Goal: Download file/media

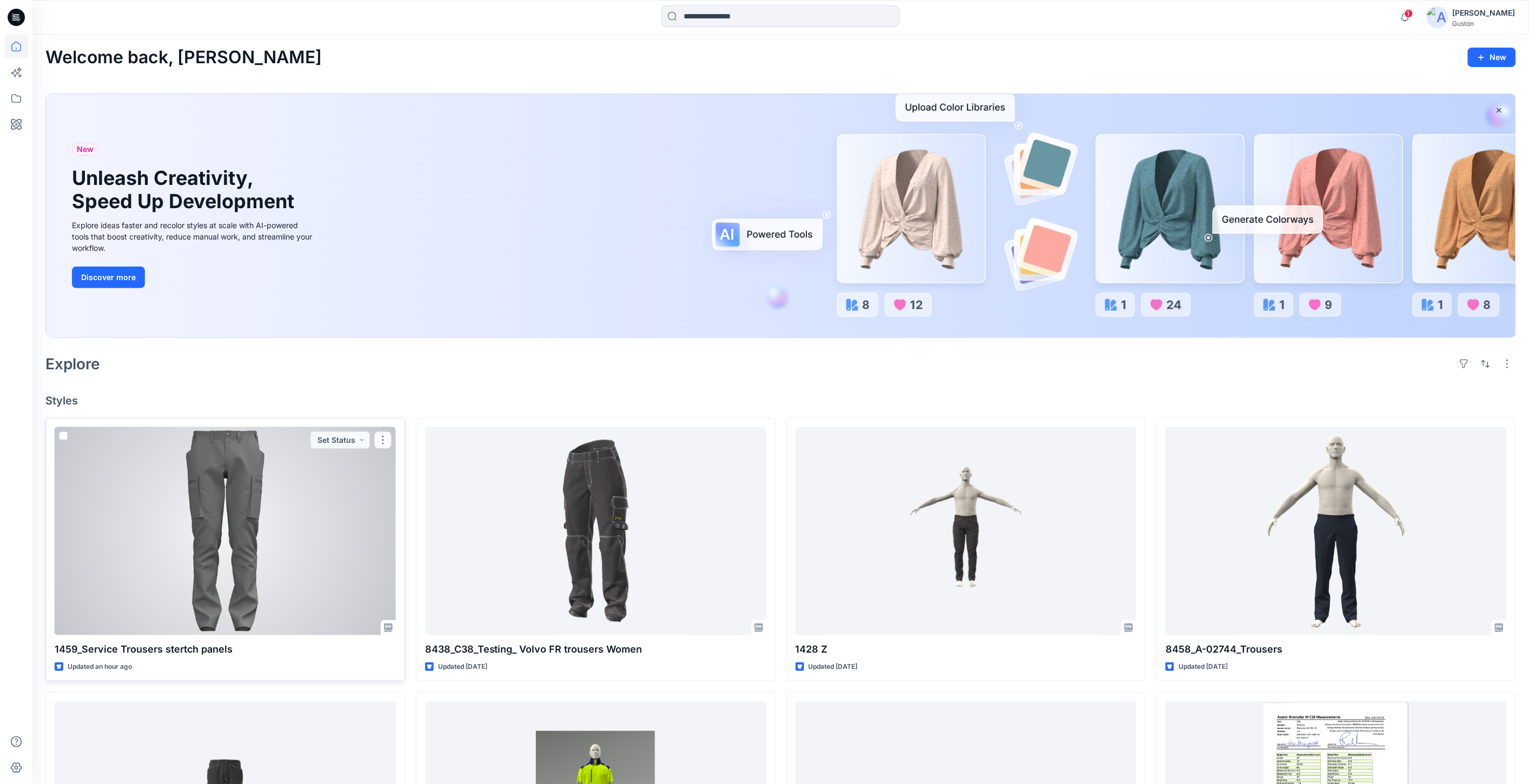
click at [228, 538] on div at bounding box center [225, 531] width 341 height 208
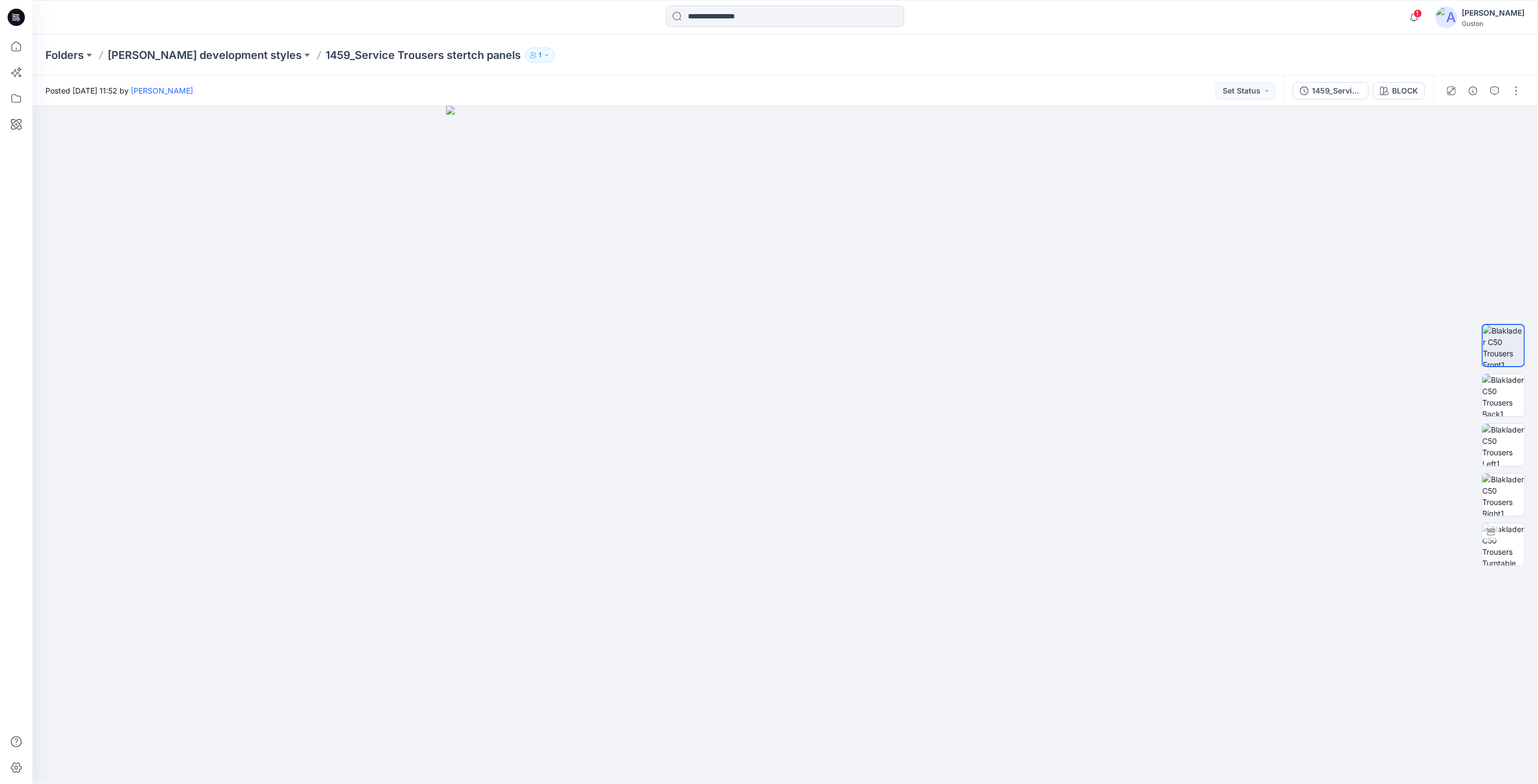
click at [376, 53] on p "1459_Service Trousers stertch panels" at bounding box center [423, 55] width 195 height 15
click at [191, 55] on p "[PERSON_NAME] development styles" at bounding box center [205, 55] width 194 height 15
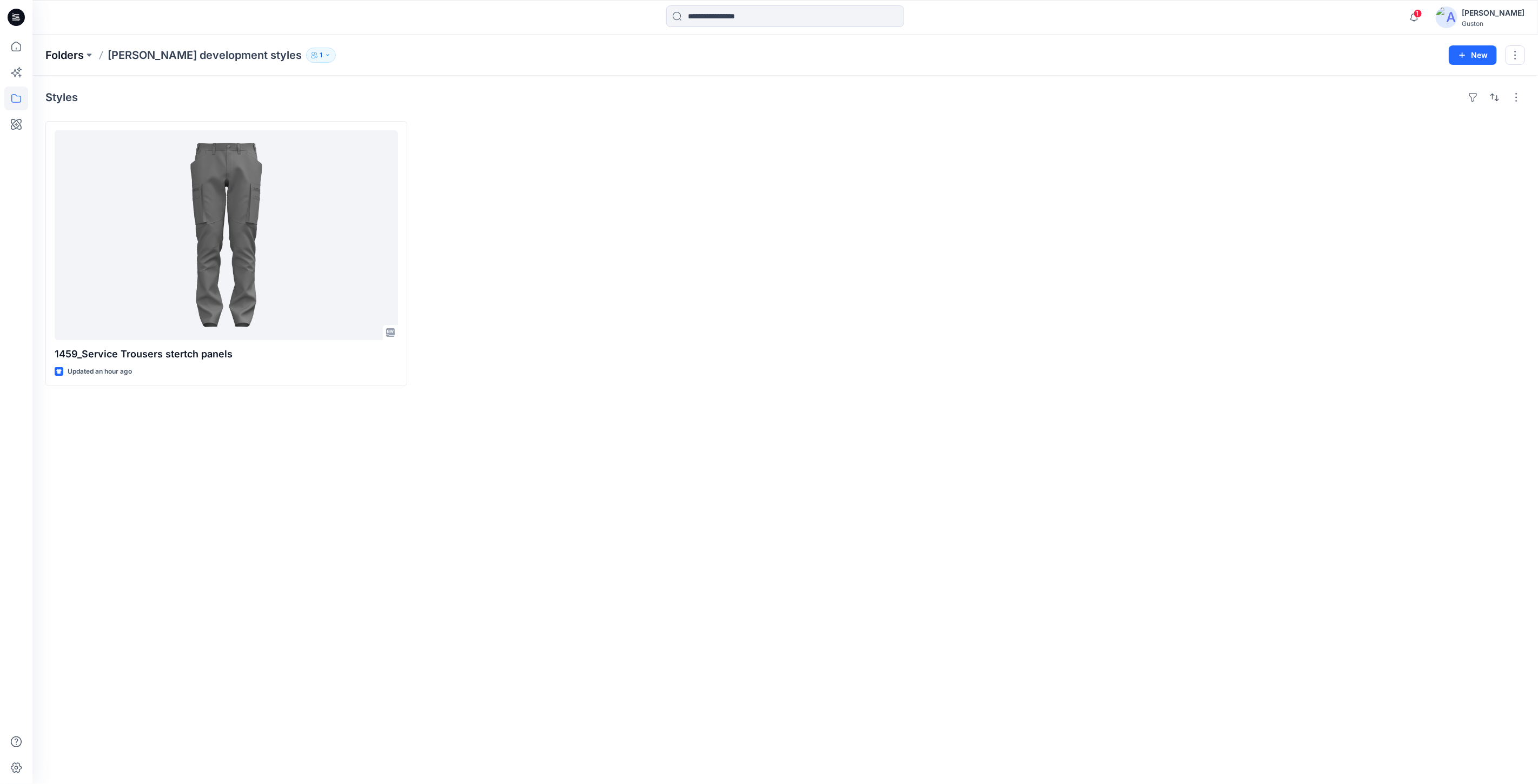
click at [74, 55] on p "Folders" at bounding box center [64, 55] width 38 height 15
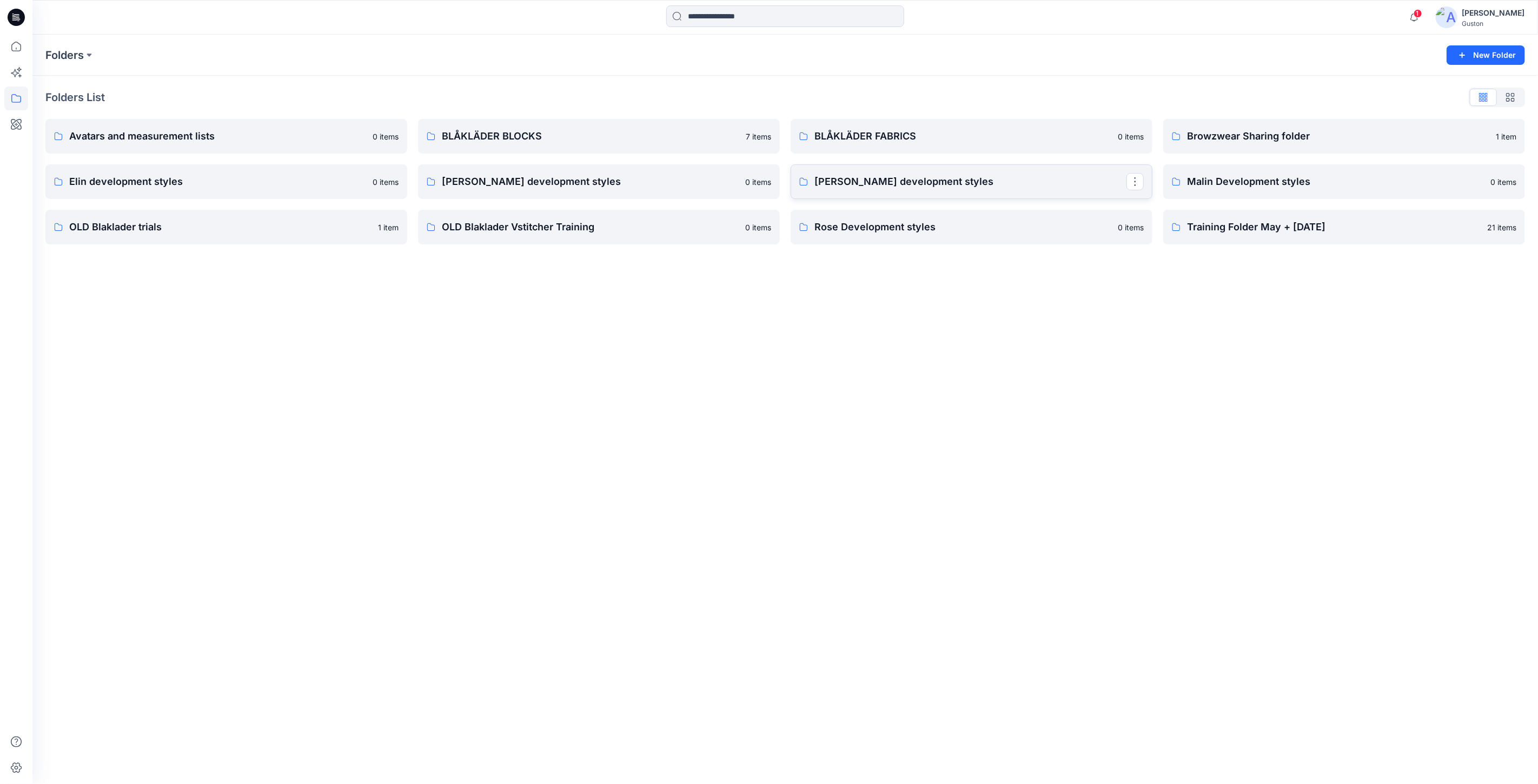
click at [914, 175] on p "[PERSON_NAME] development styles" at bounding box center [971, 182] width 312 height 15
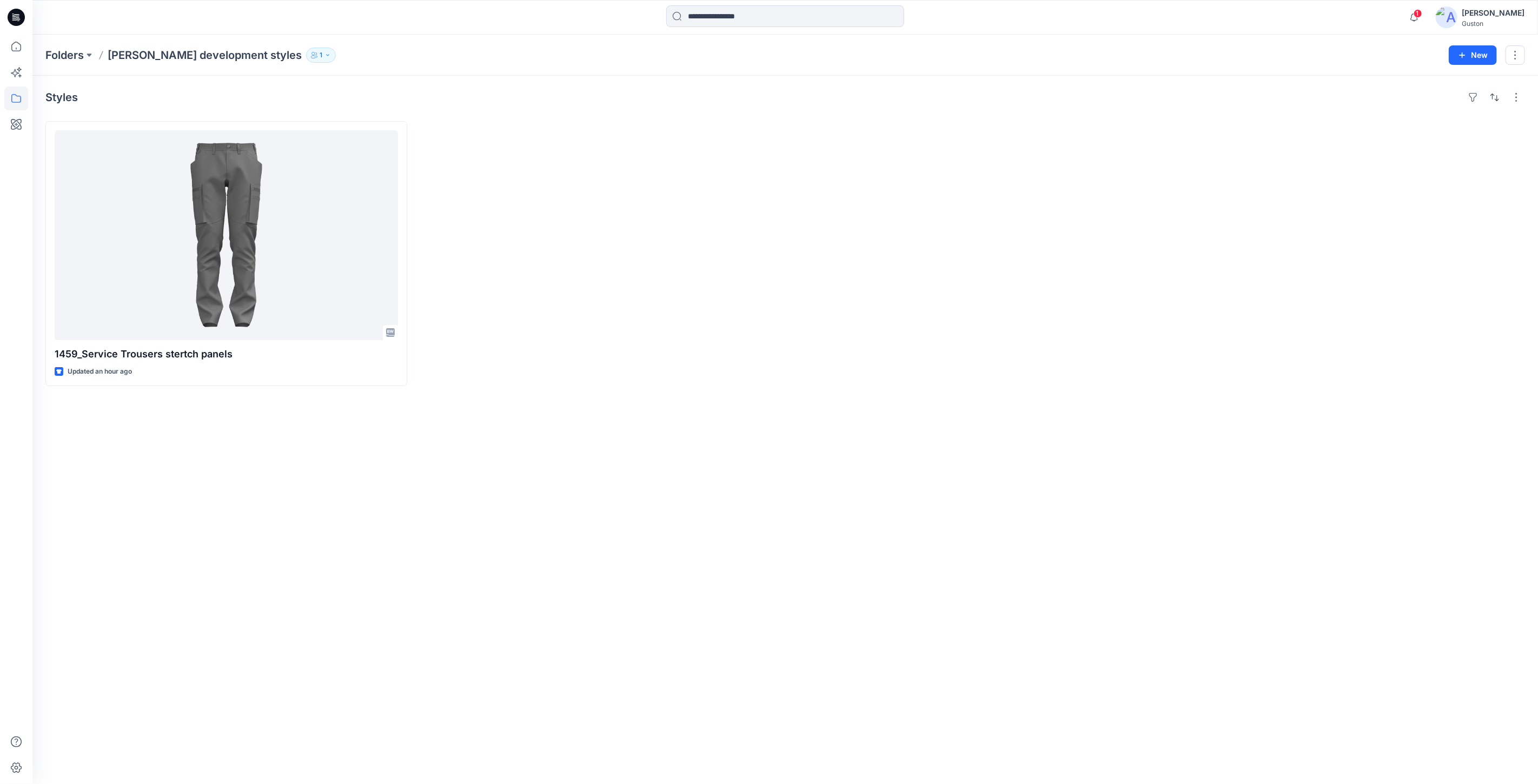
click at [14, 14] on icon at bounding box center [16, 18] width 18 height 18
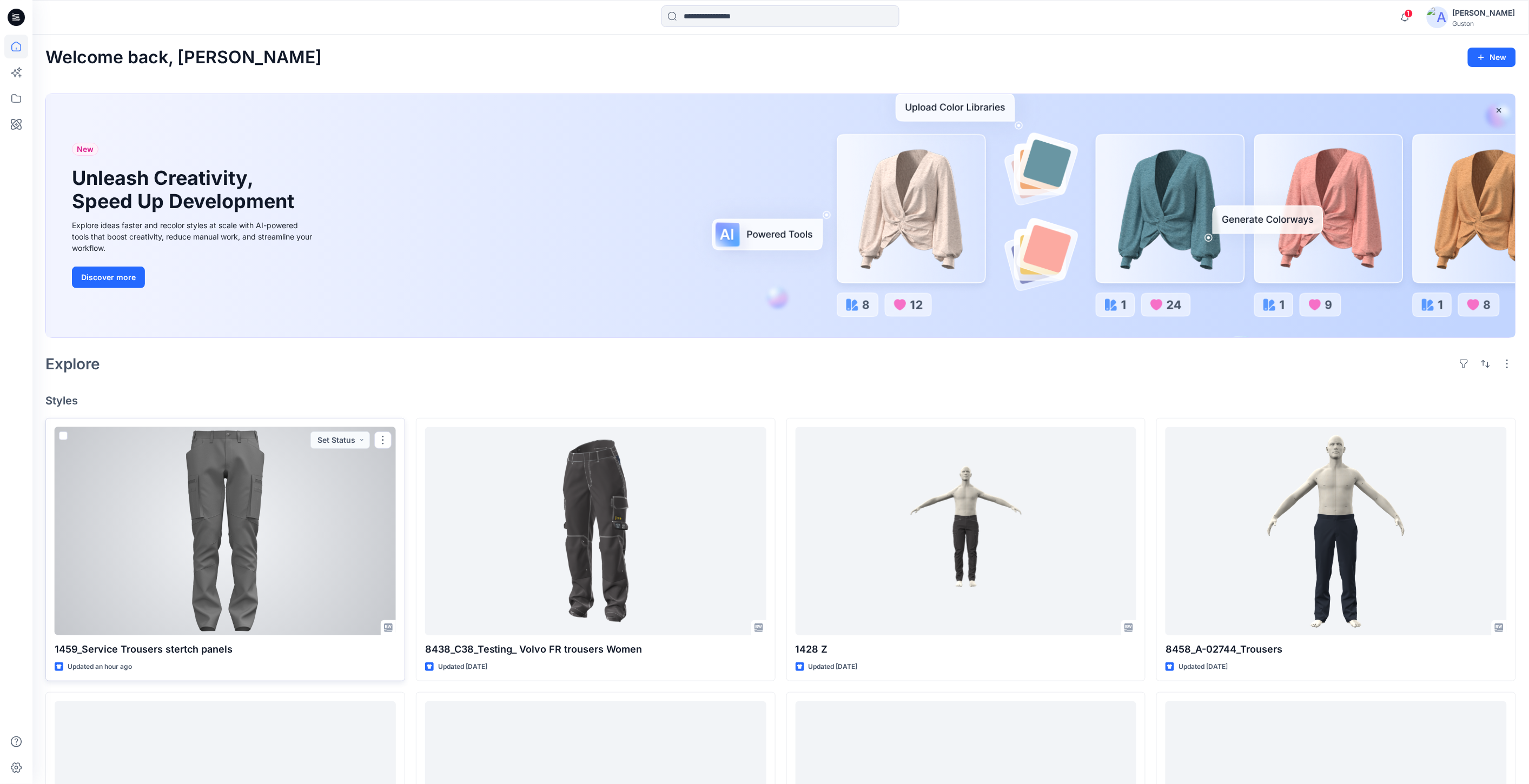
click at [201, 541] on div at bounding box center [225, 531] width 341 height 208
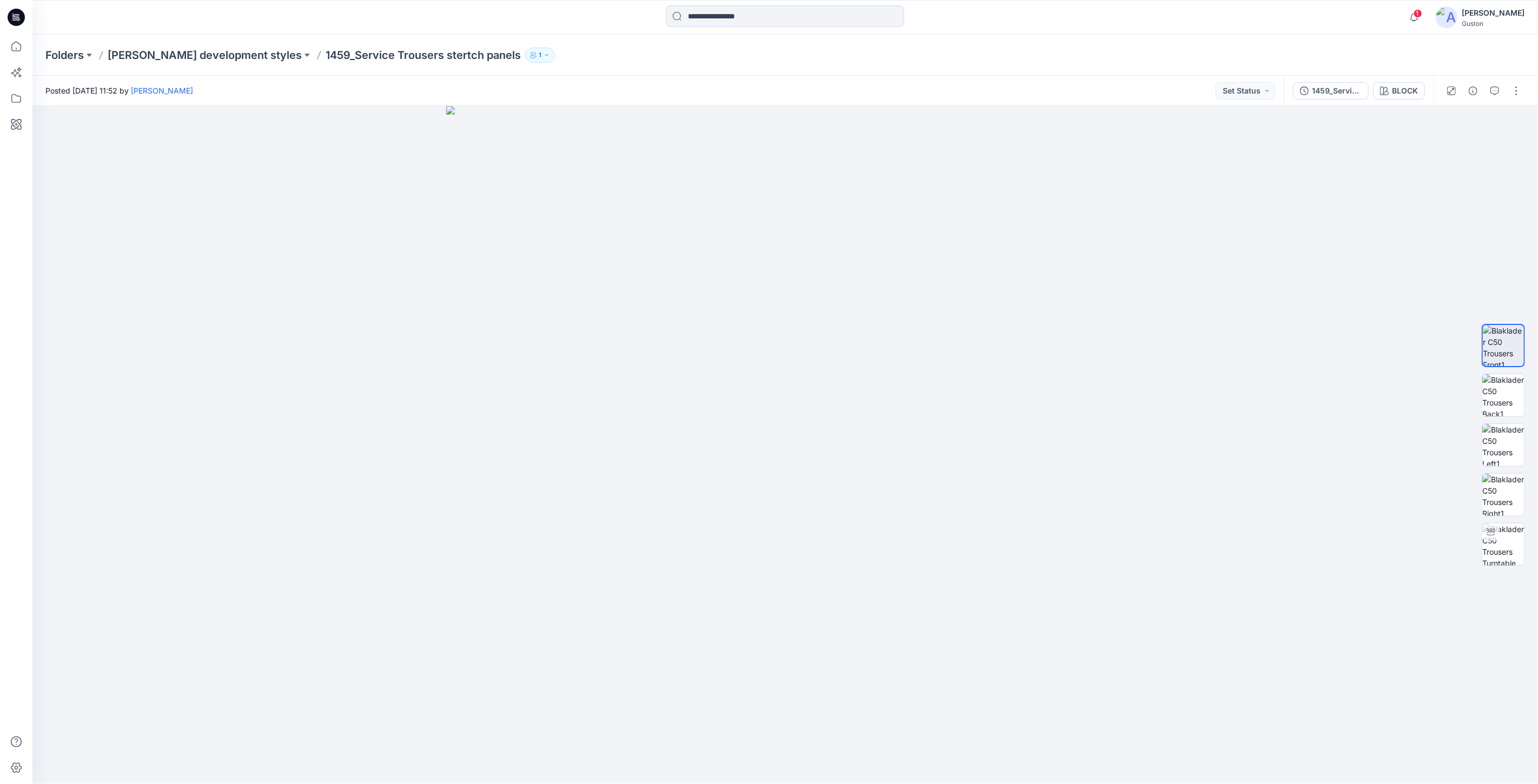
click at [1423, 13] on span "1" at bounding box center [1418, 14] width 9 height 9
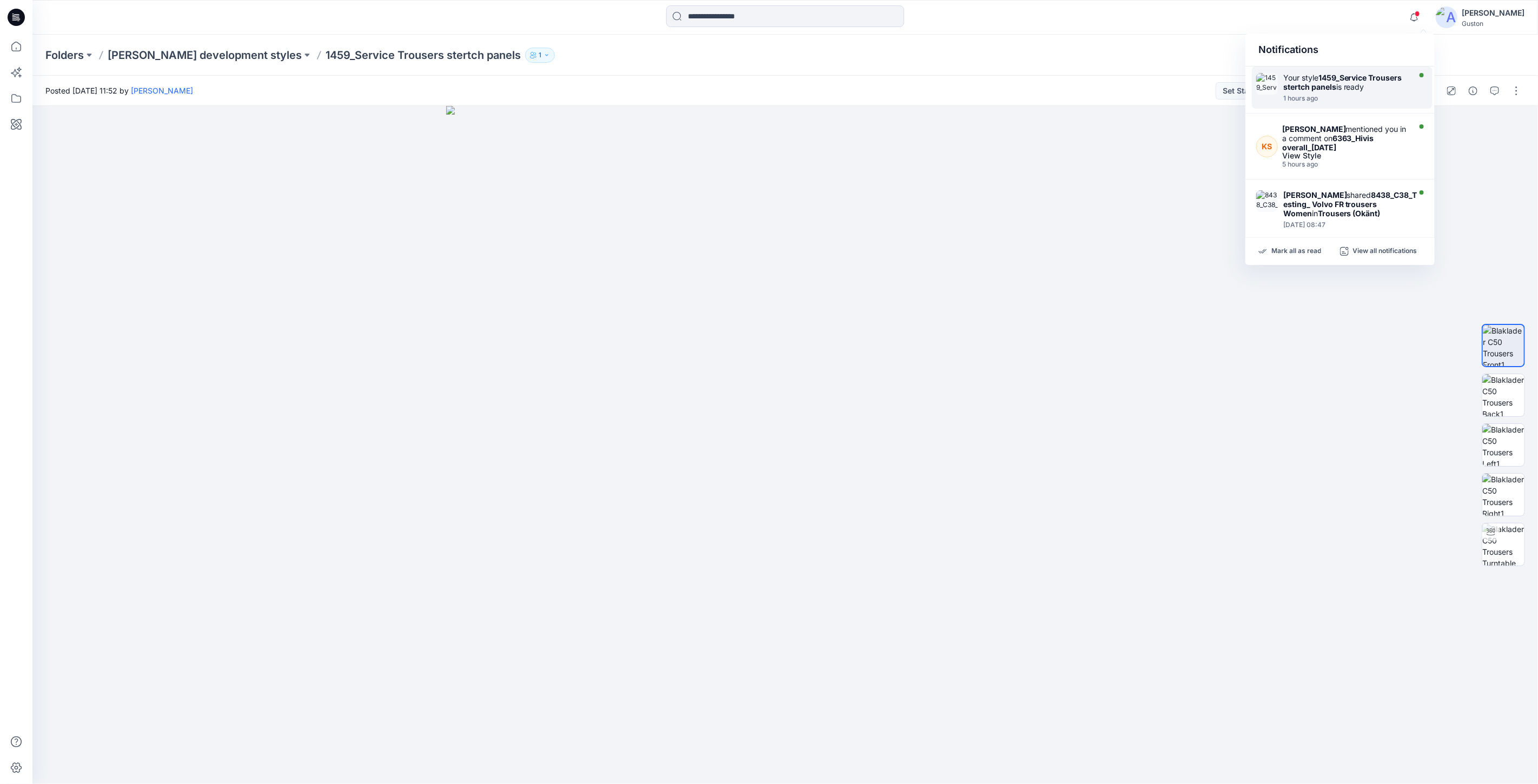
click at [1359, 80] on strong "1459_Service Trousers stertch panels" at bounding box center [1343, 81] width 119 height 18
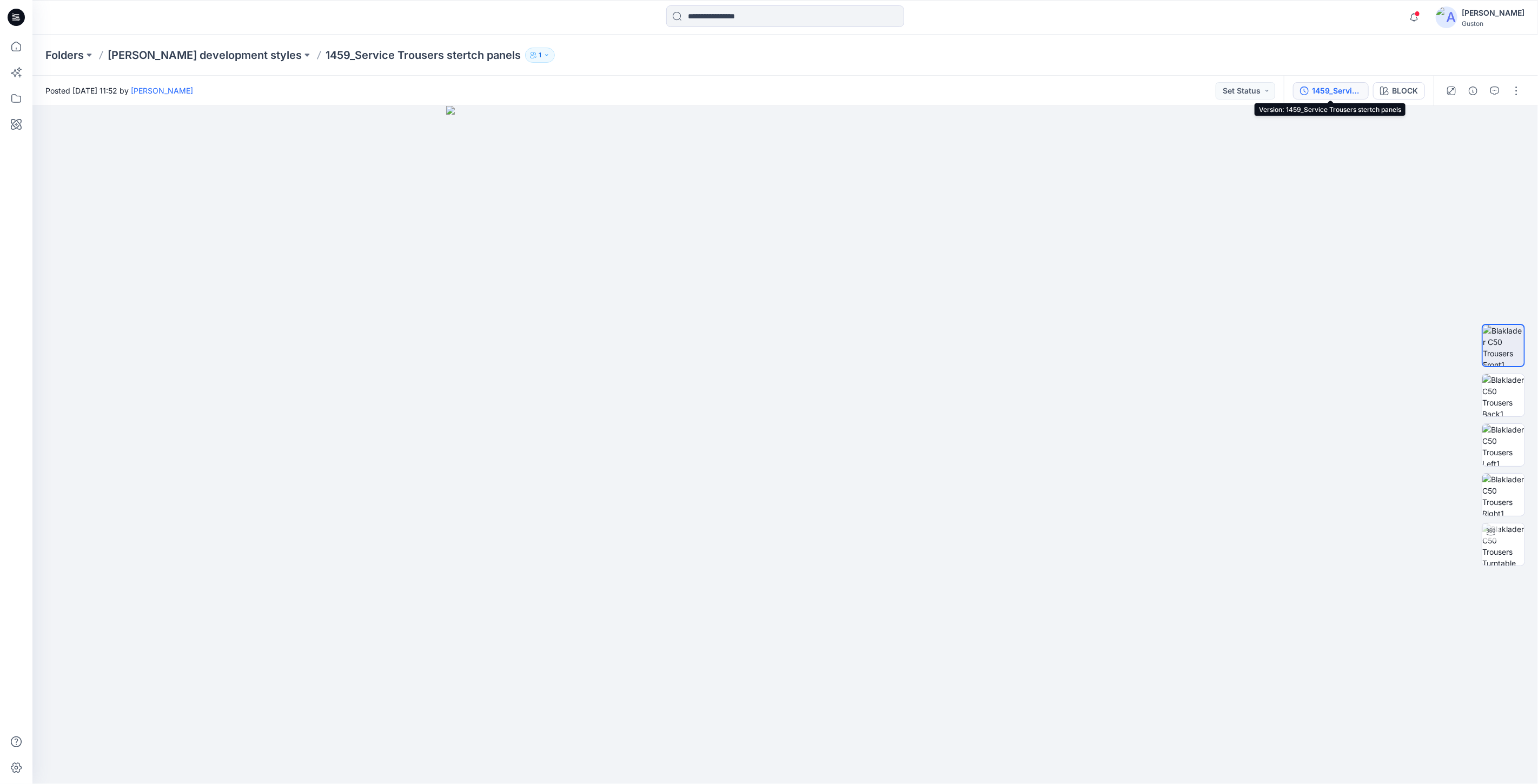
click at [1338, 91] on div "1459_Service Trousers stertch panels" at bounding box center [1337, 90] width 50 height 12
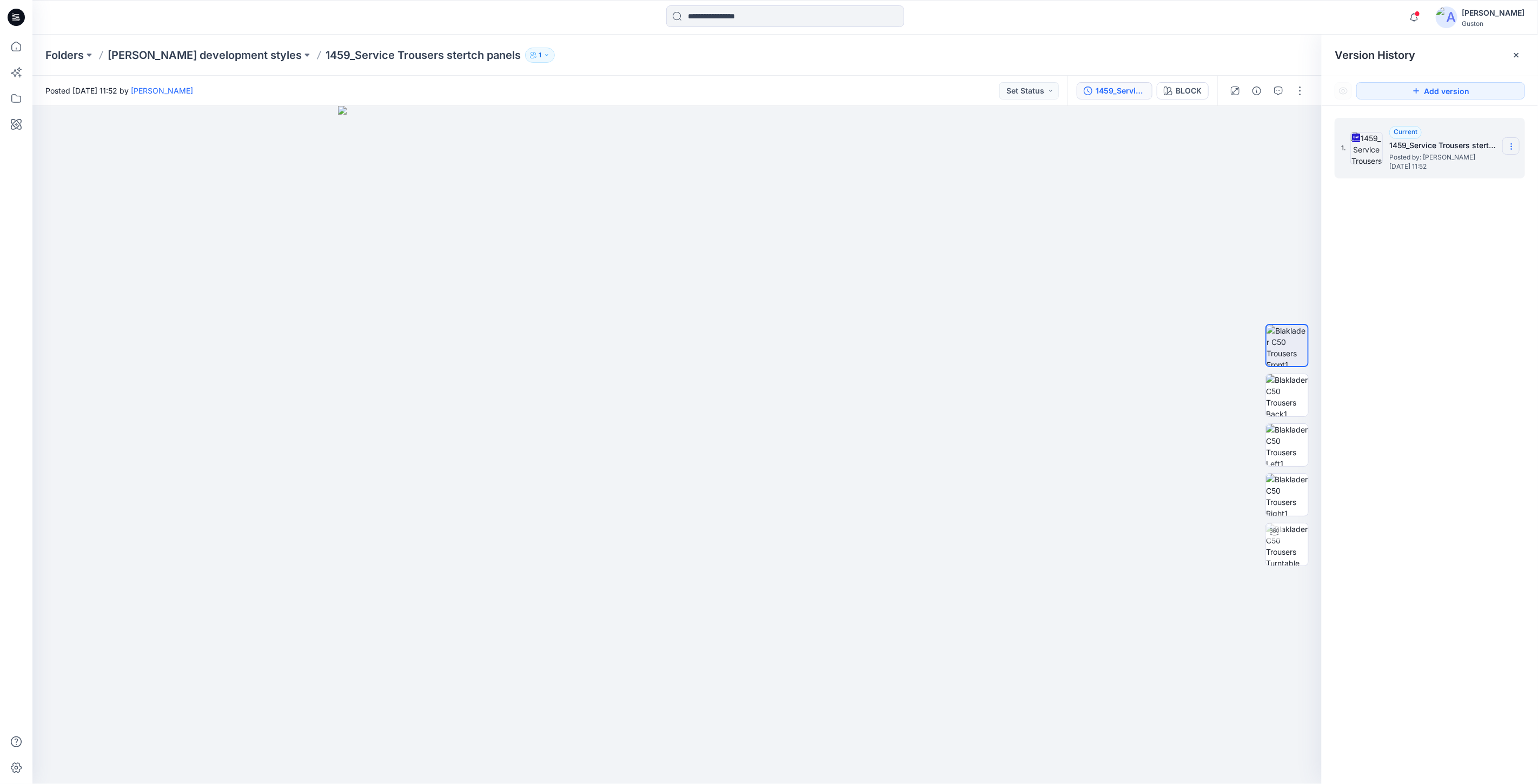
click at [1512, 149] on icon at bounding box center [1511, 149] width 1 height 1
click at [1470, 169] on span "Download Source BW File" at bounding box center [1457, 168] width 91 height 13
click at [70, 57] on p "Folders" at bounding box center [64, 55] width 38 height 15
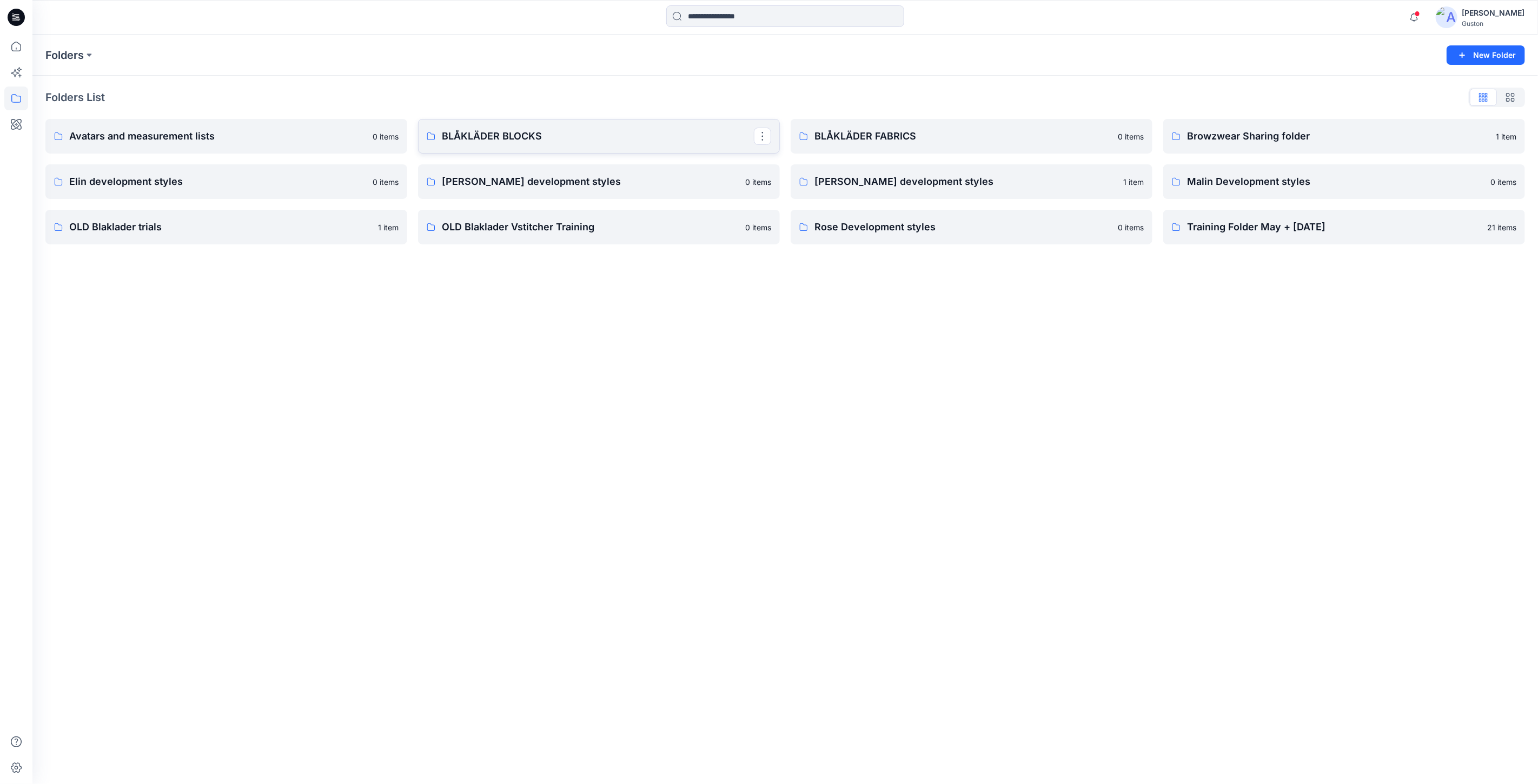
click at [628, 139] on p "BLÅKLÄDER BLOCKS" at bounding box center [598, 136] width 312 height 15
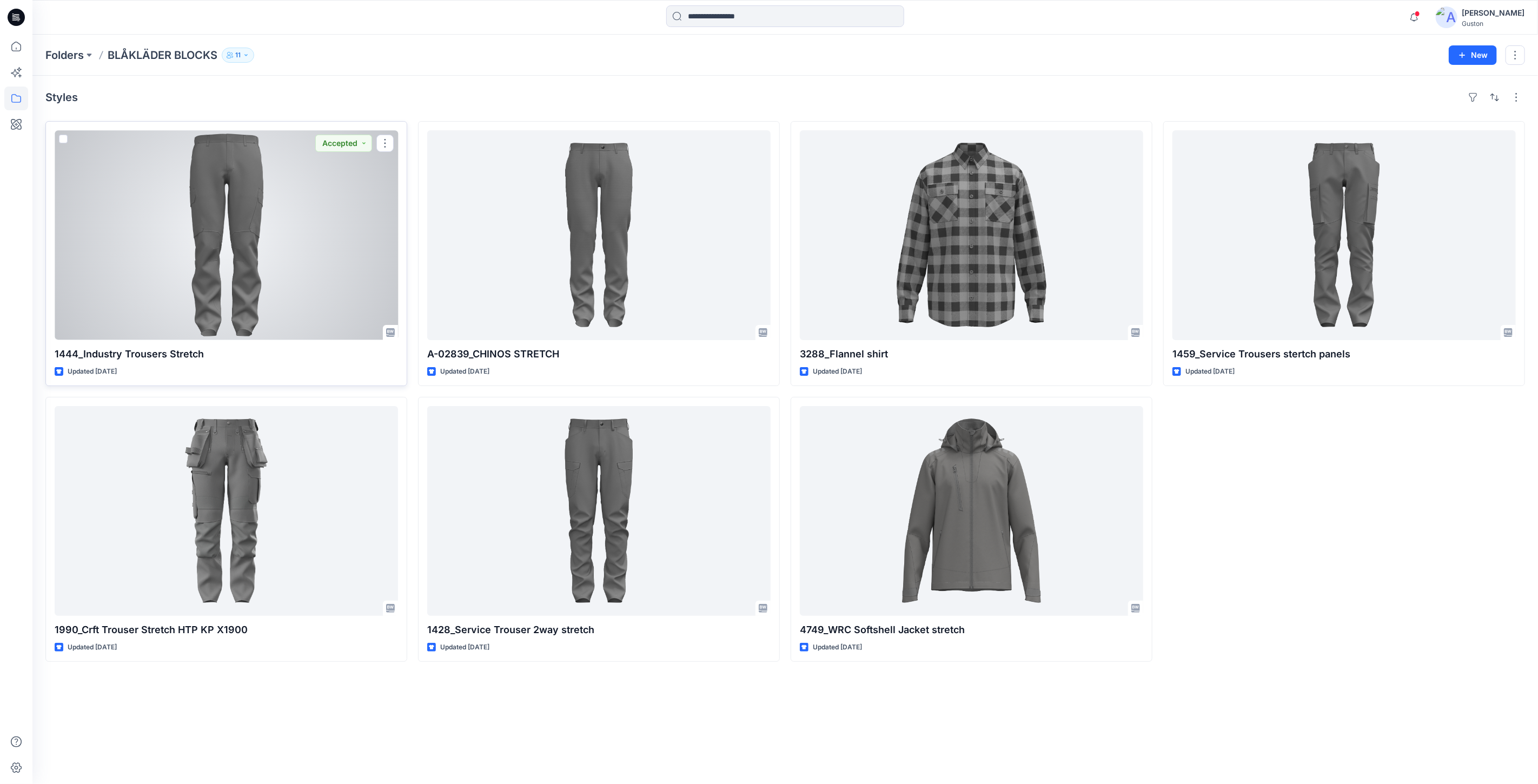
click at [249, 194] on div at bounding box center [226, 235] width 344 height 210
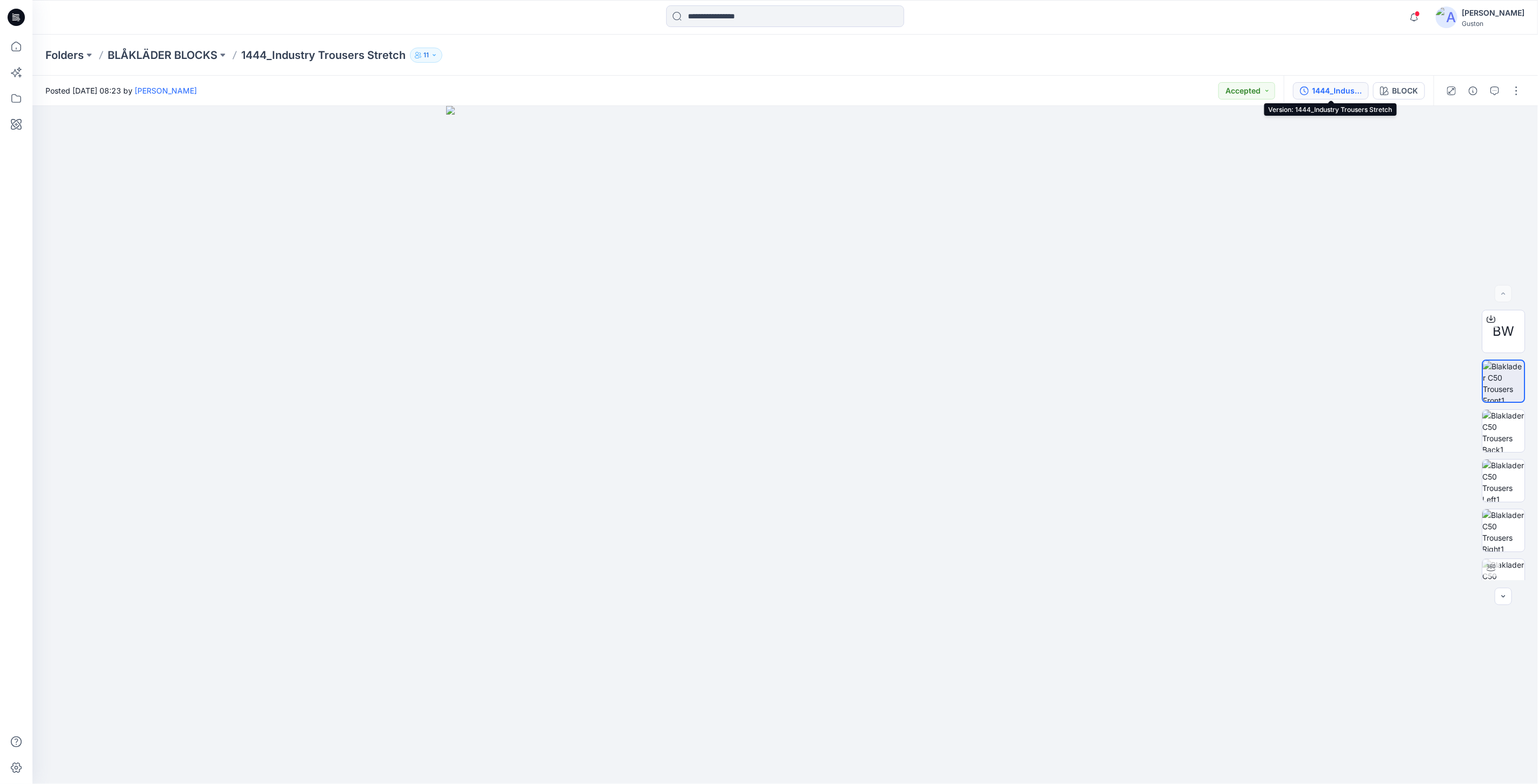
click at [1330, 90] on div "1444_Industry Trousers Stretch" at bounding box center [1337, 90] width 50 height 12
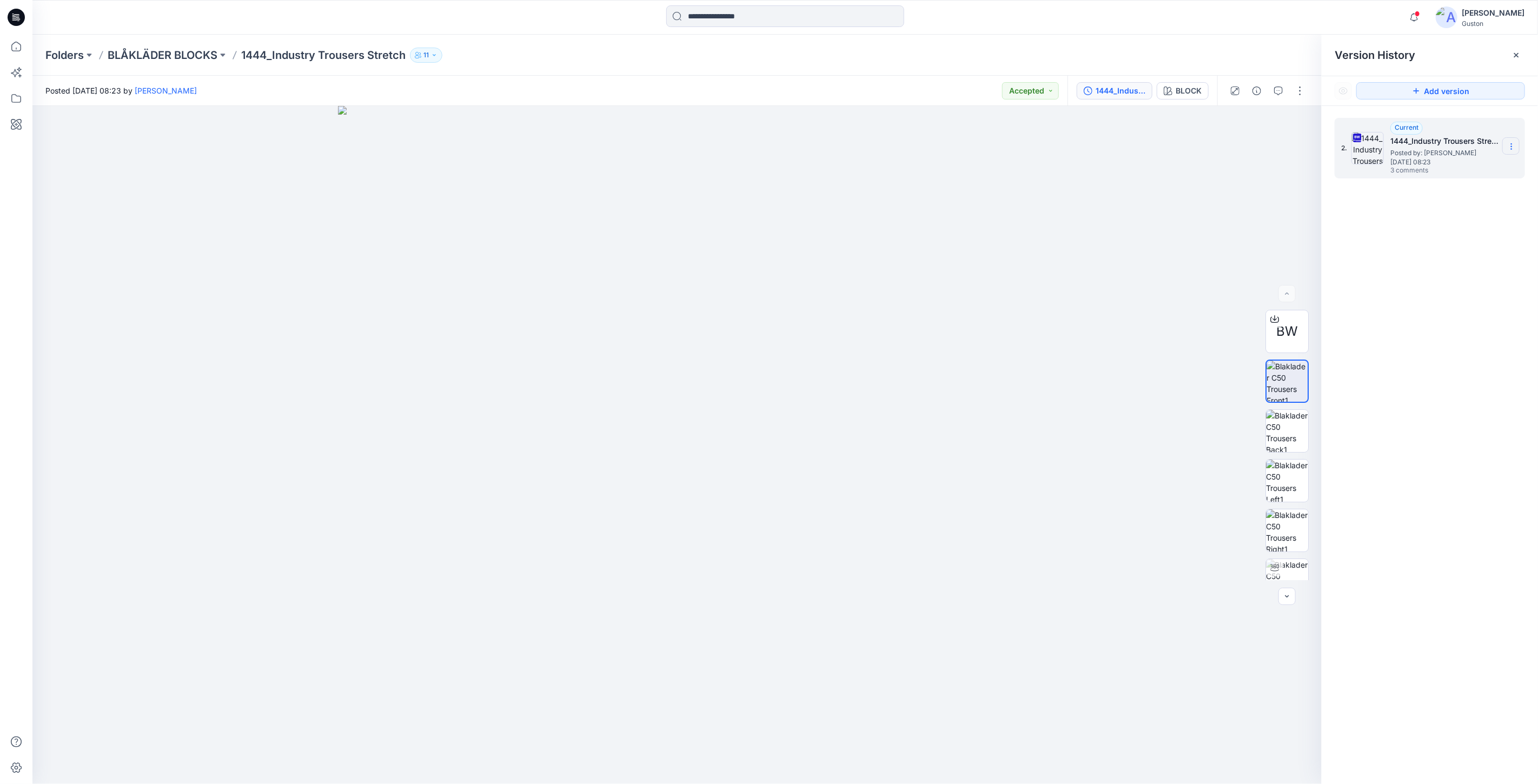
click at [1514, 149] on icon at bounding box center [1512, 147] width 9 height 9
click at [1475, 166] on span "Download Source BW File" at bounding box center [1457, 168] width 91 height 13
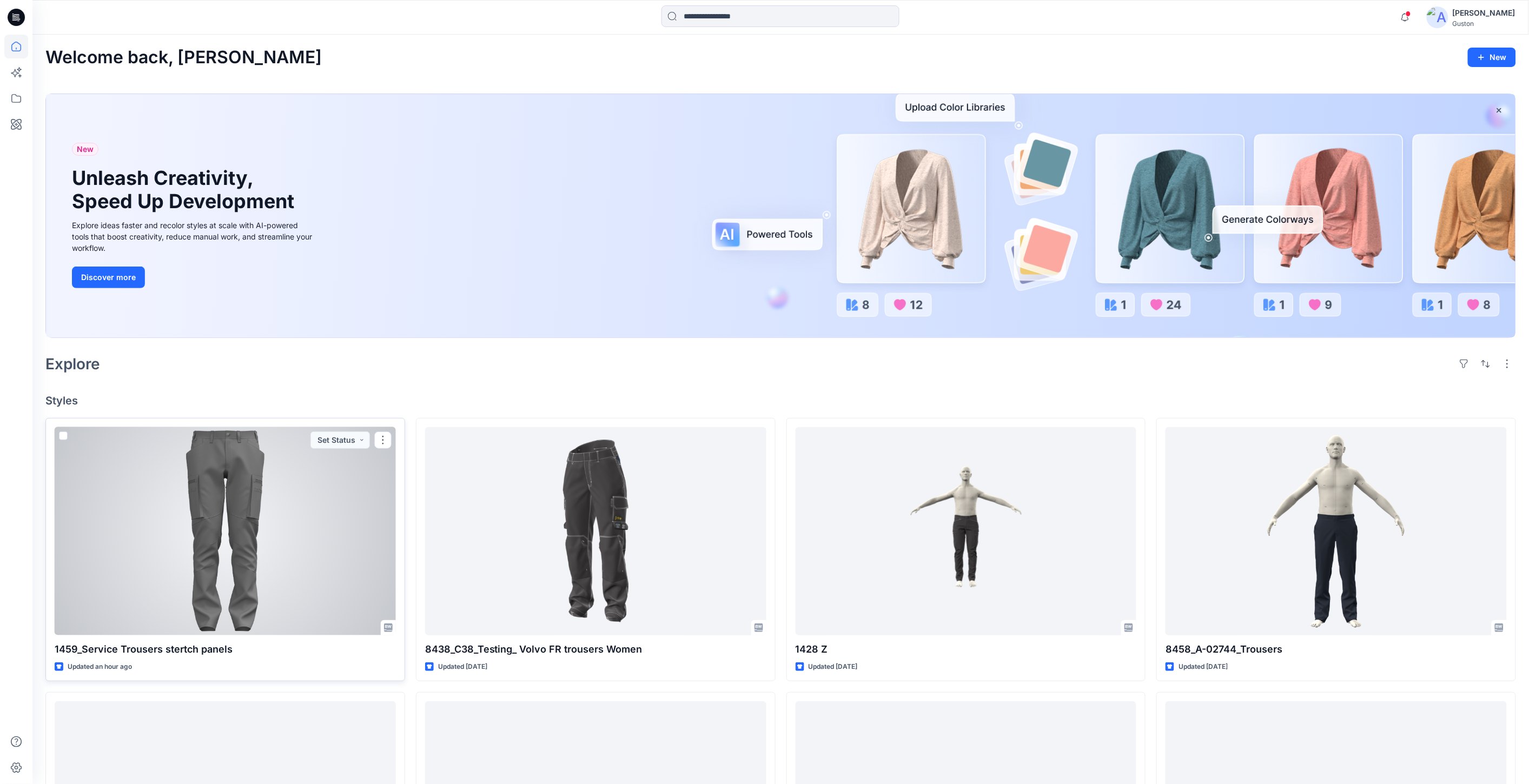
click at [211, 534] on div at bounding box center [225, 531] width 341 height 208
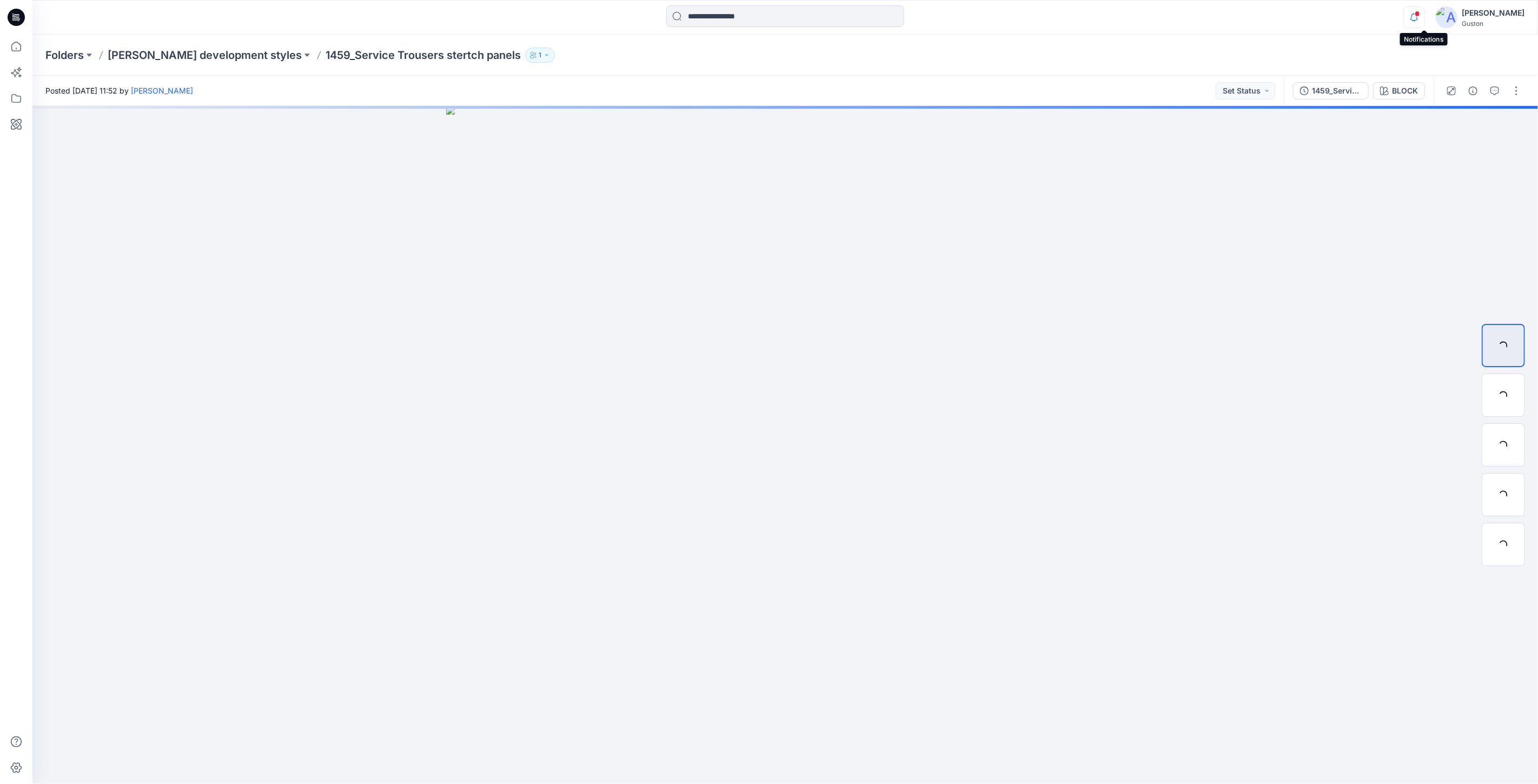
click at [1424, 18] on icon "button" at bounding box center [1414, 17] width 21 height 22
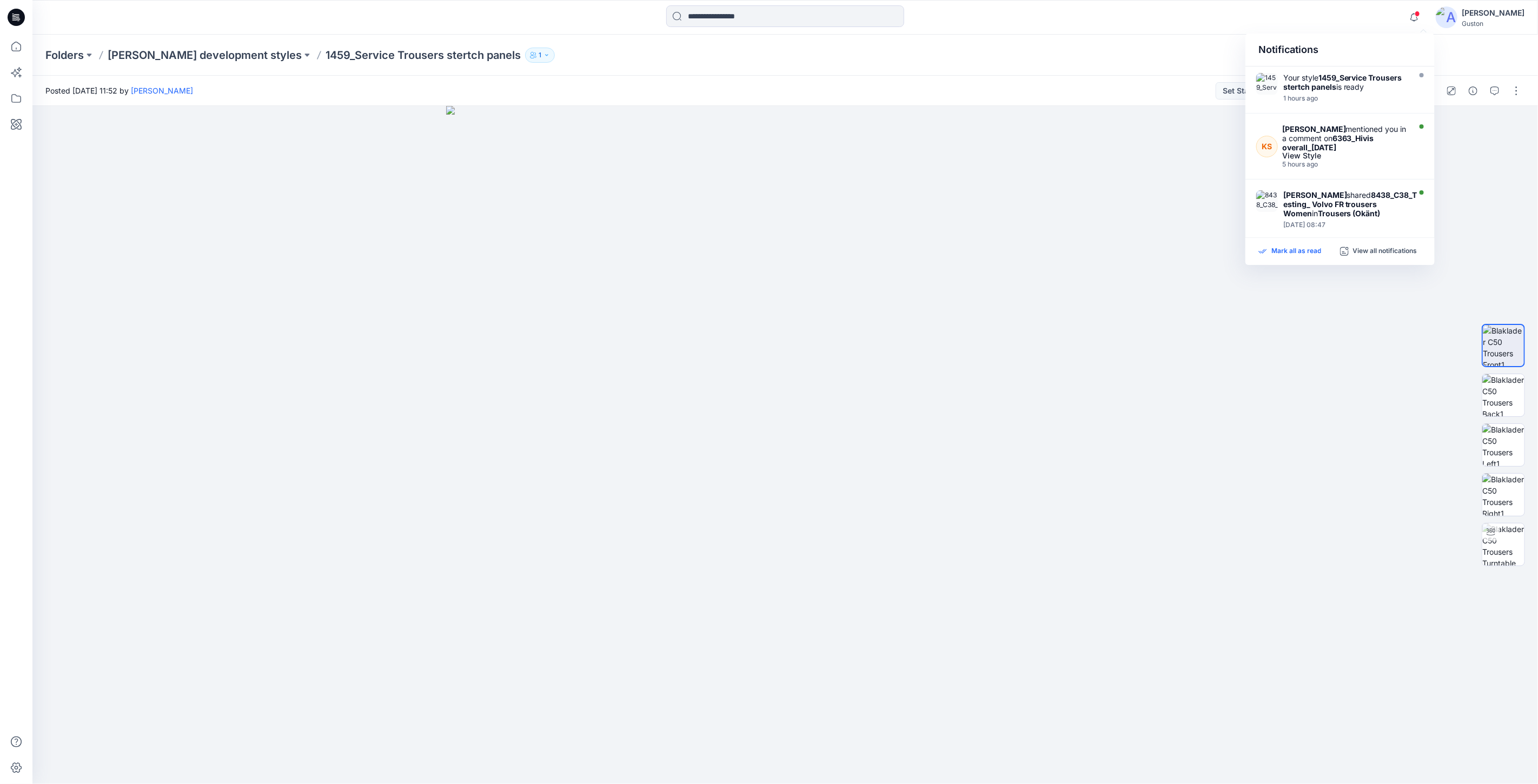
click at [1313, 251] on p "Mark all as read" at bounding box center [1296, 251] width 50 height 10
click at [1425, 15] on icon "button" at bounding box center [1414, 17] width 21 height 22
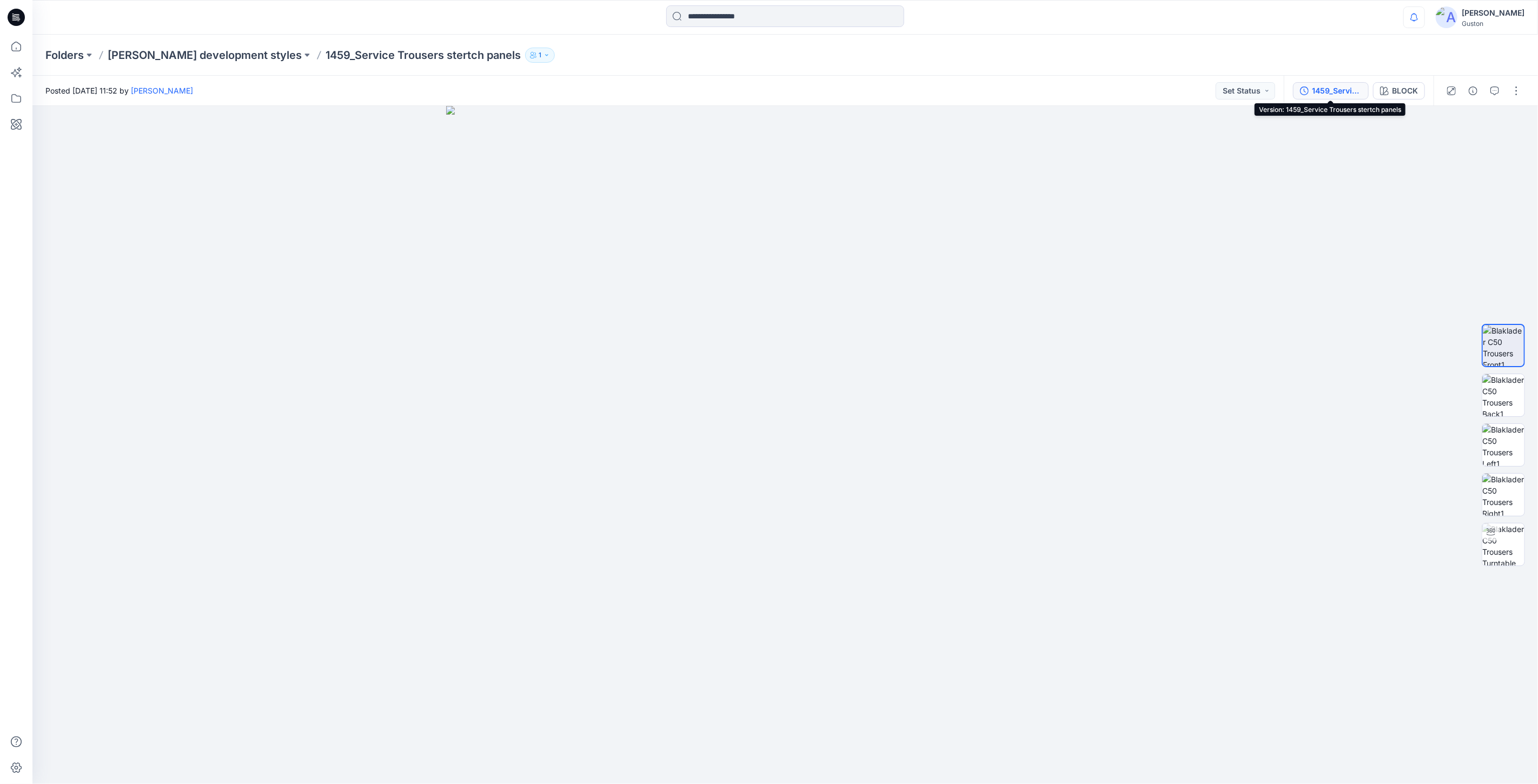
click at [1333, 93] on div "1459_Service Trousers stertch panels" at bounding box center [1337, 90] width 50 height 12
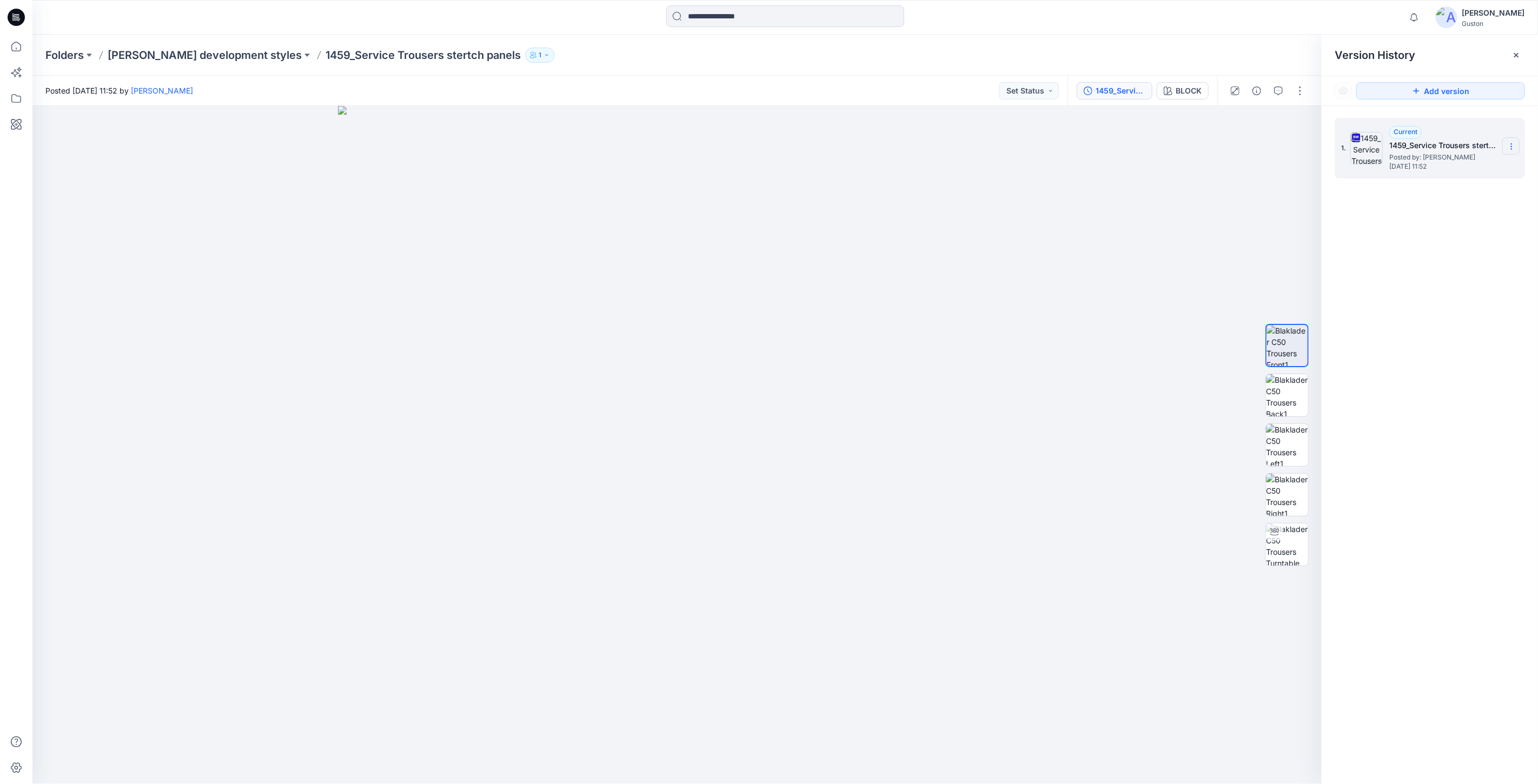
click at [1510, 147] on icon at bounding box center [1512, 147] width 9 height 9
click at [1468, 164] on span "Download Source BW File" at bounding box center [1457, 168] width 91 height 13
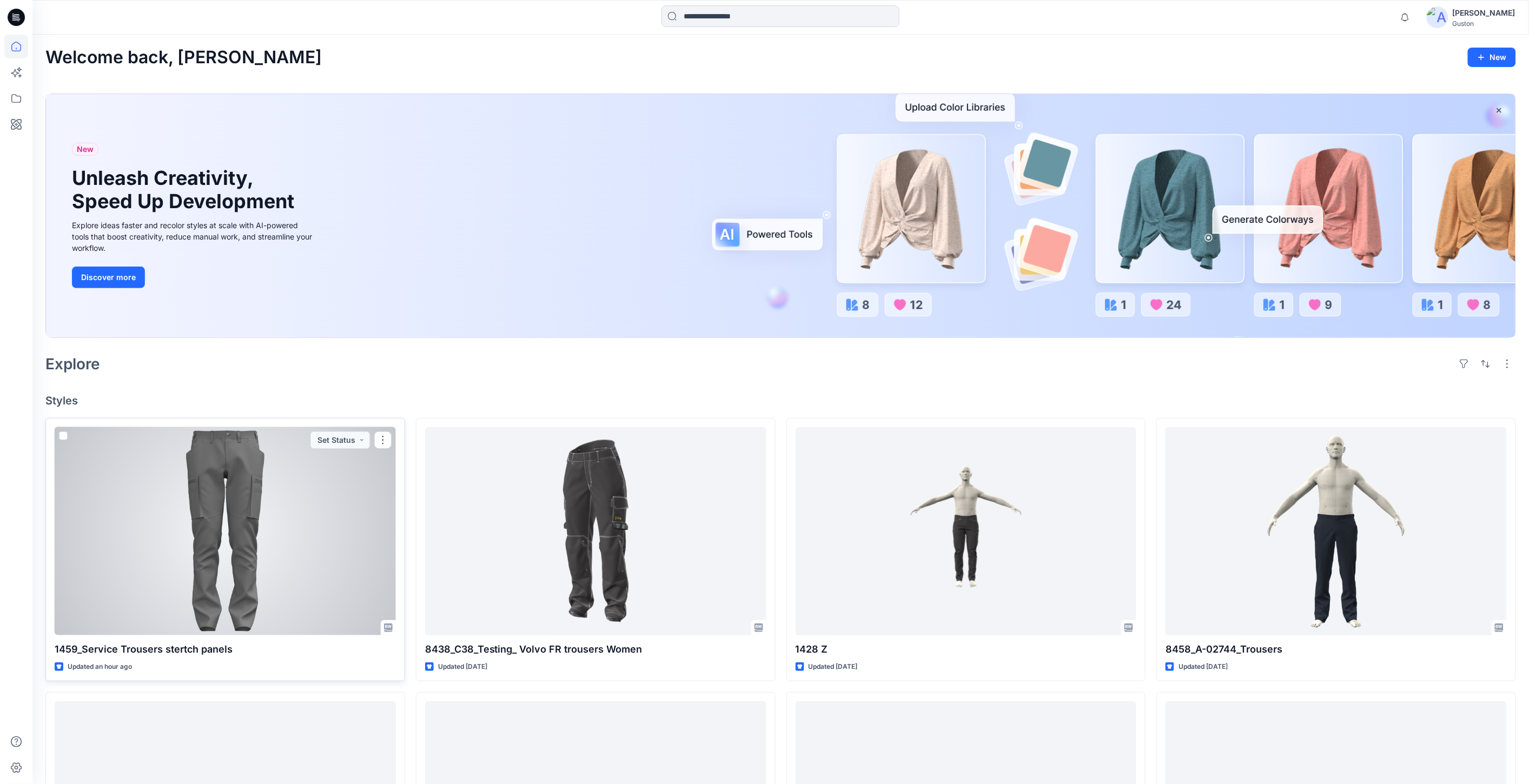
click at [280, 548] on div at bounding box center [225, 531] width 341 height 208
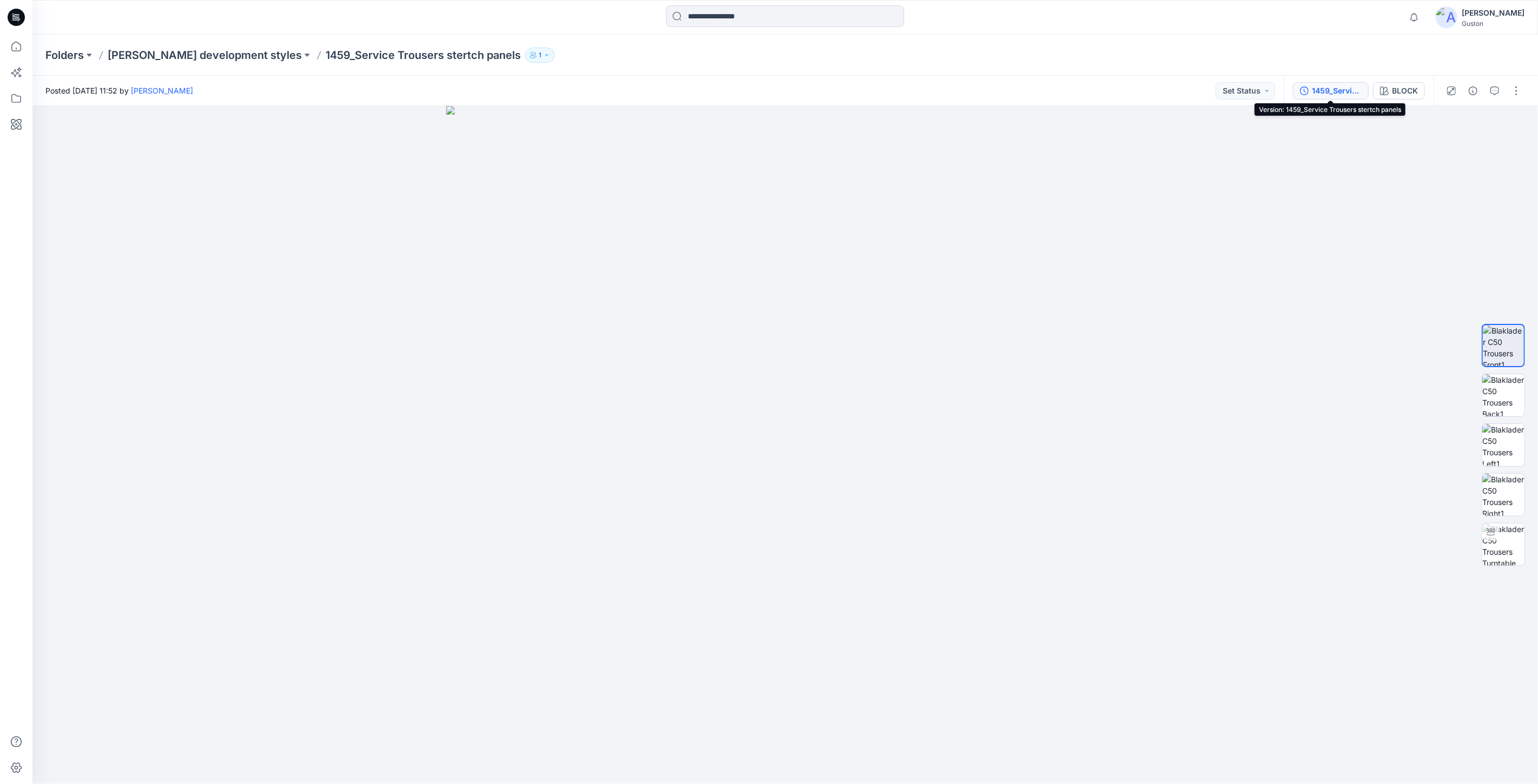
click at [1343, 93] on div "1459_Service Trousers stertch panels" at bounding box center [1337, 90] width 50 height 12
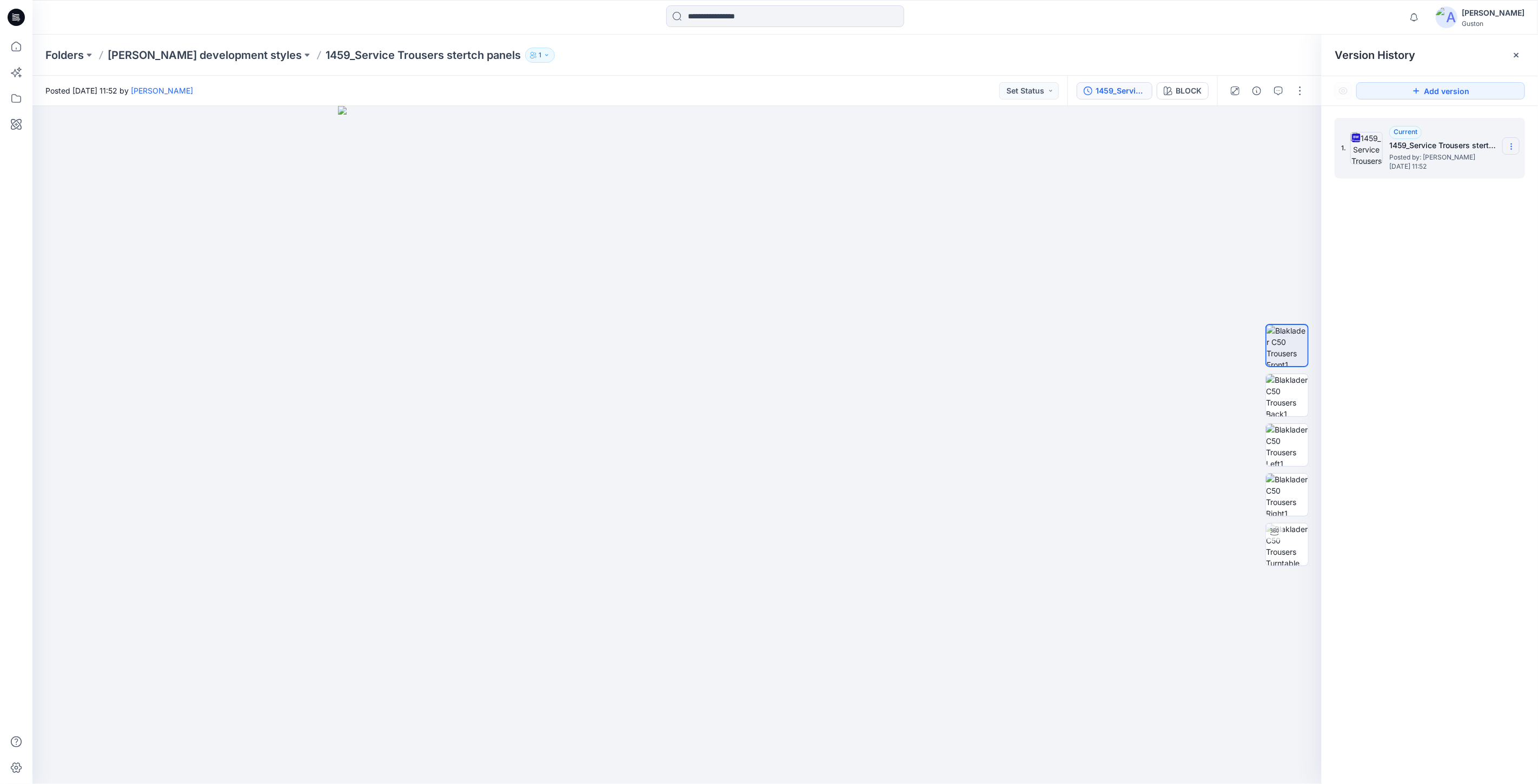
click at [1510, 148] on icon at bounding box center [1512, 147] width 9 height 9
click at [1459, 171] on span "Download Source BW File" at bounding box center [1457, 168] width 91 height 13
click at [195, 53] on p "[PERSON_NAME] development styles" at bounding box center [205, 55] width 194 height 15
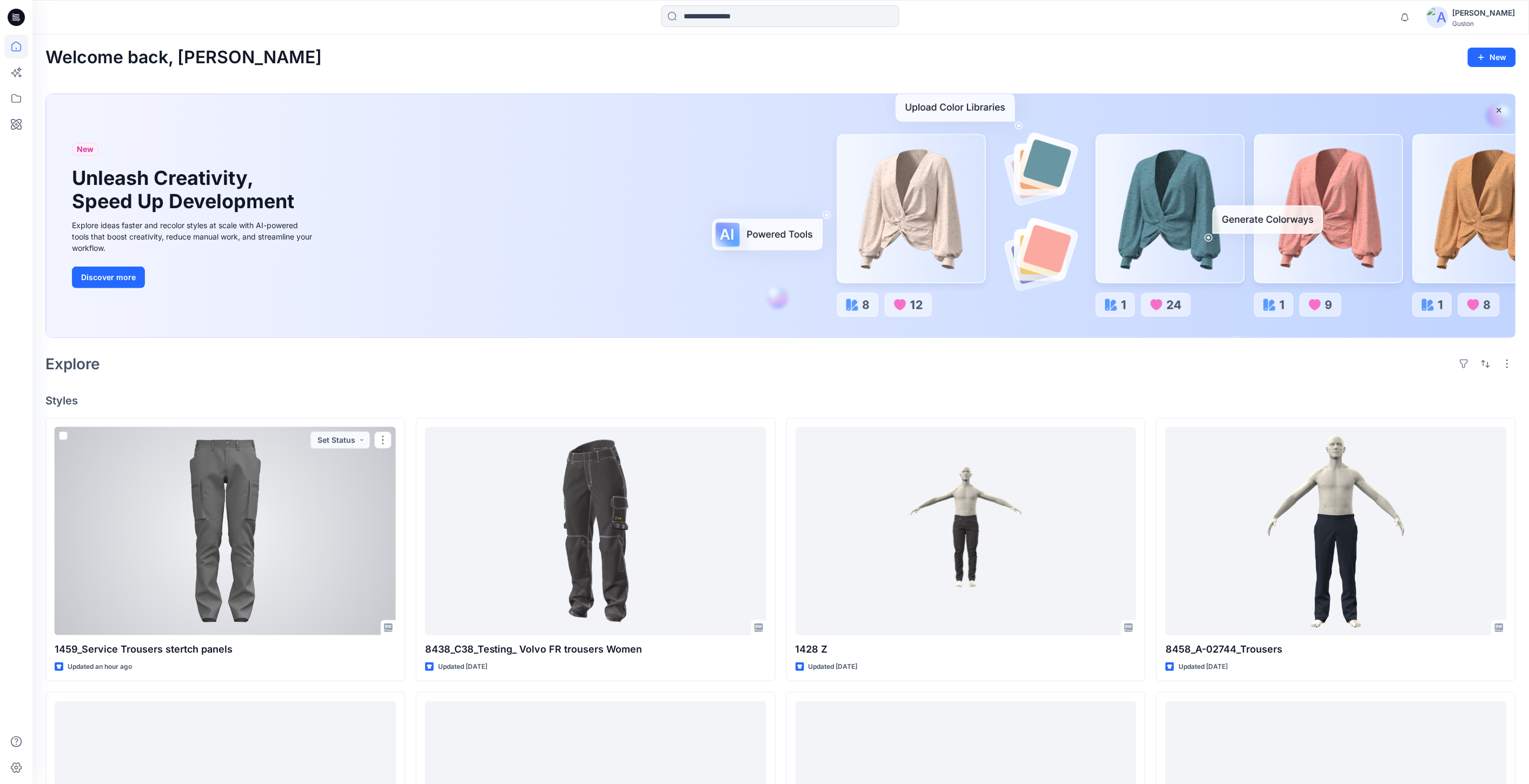
click at [245, 536] on div at bounding box center [225, 531] width 341 height 208
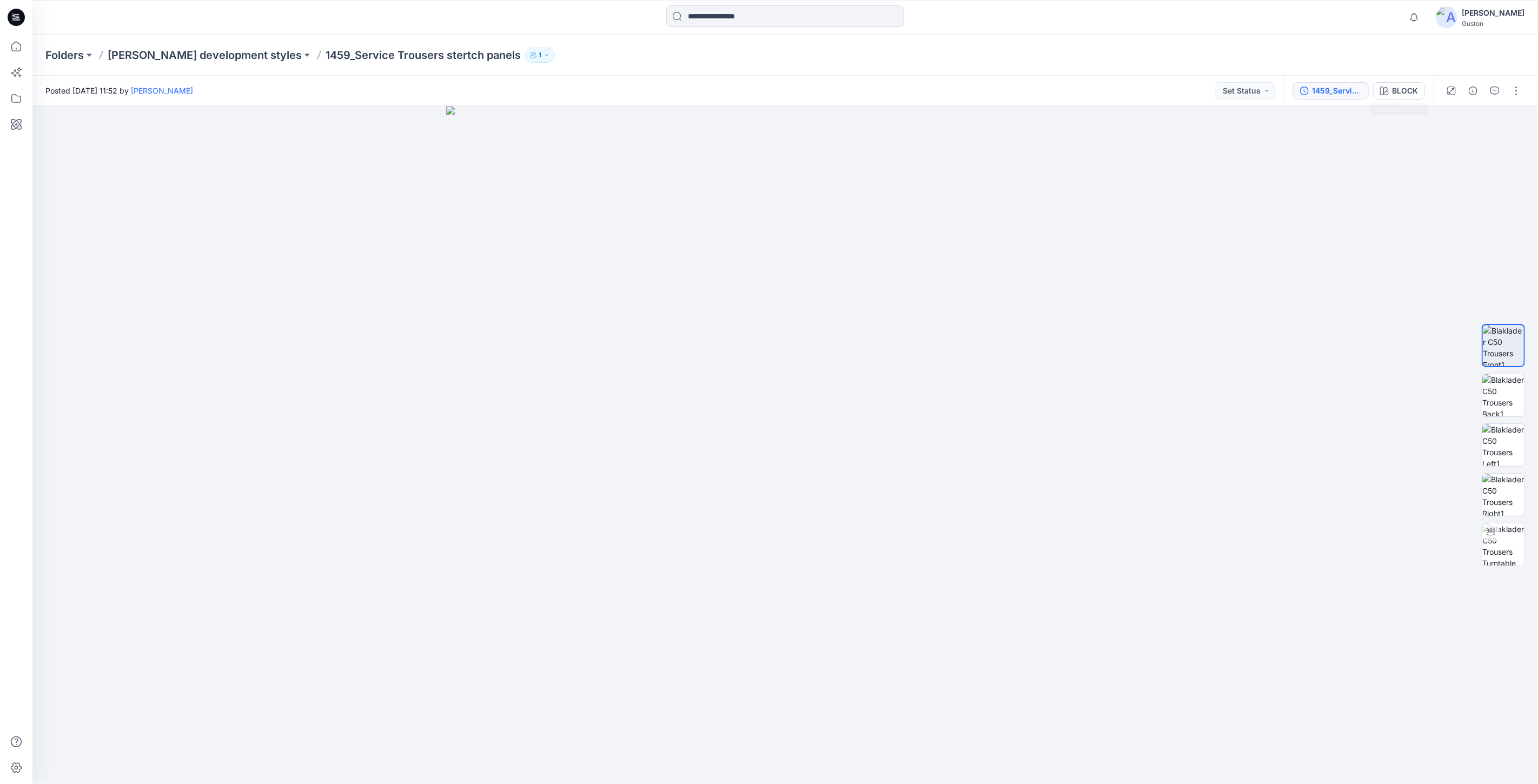
click at [1338, 86] on div "1459_Service Trousers stertch panels" at bounding box center [1337, 90] width 50 height 12
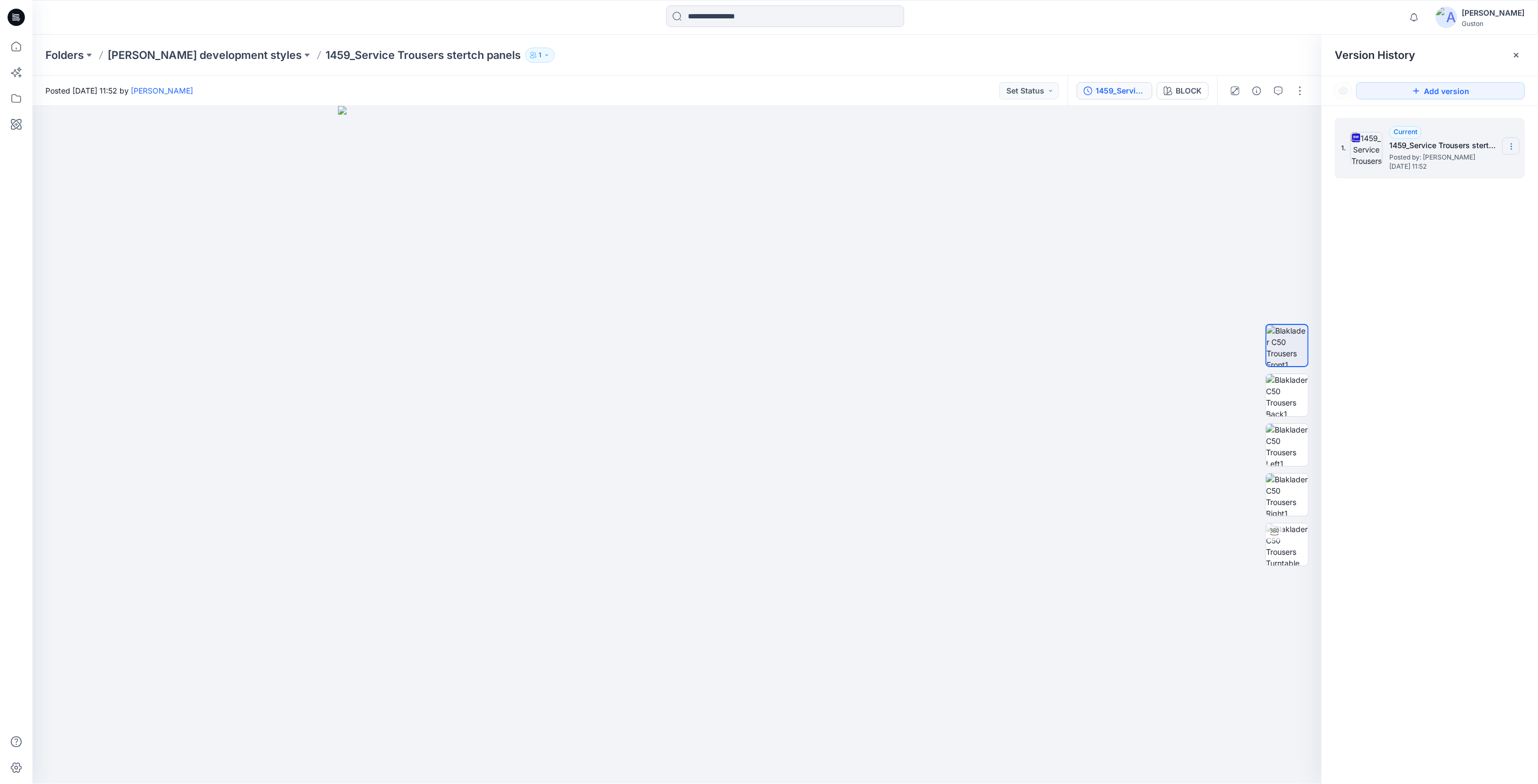
click at [1514, 150] on icon at bounding box center [1512, 147] width 9 height 9
click at [1470, 166] on span "Download Source BW File" at bounding box center [1457, 168] width 91 height 13
click at [8, 49] on icon at bounding box center [16, 46] width 24 height 24
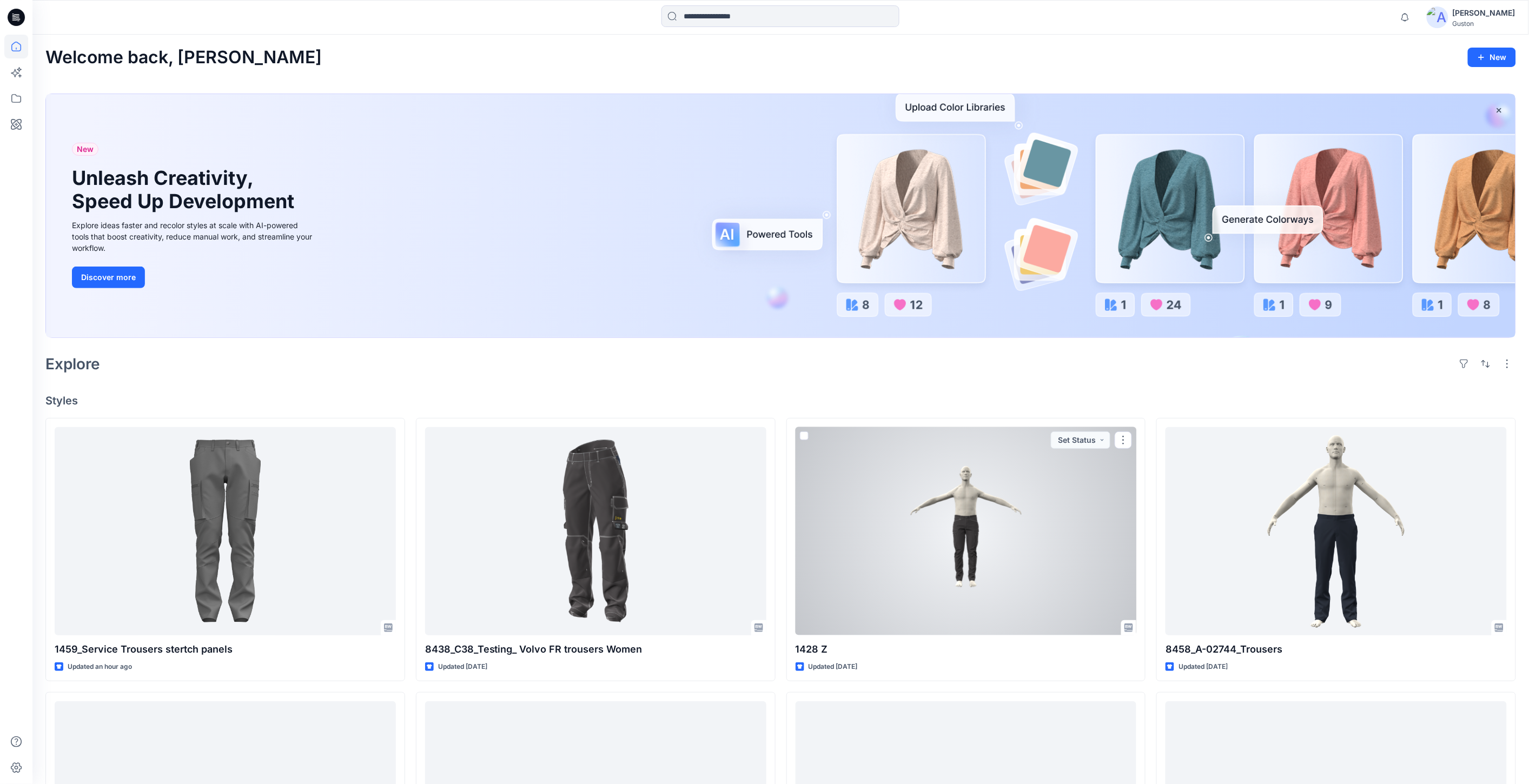
click at [930, 525] on div at bounding box center [966, 531] width 341 height 208
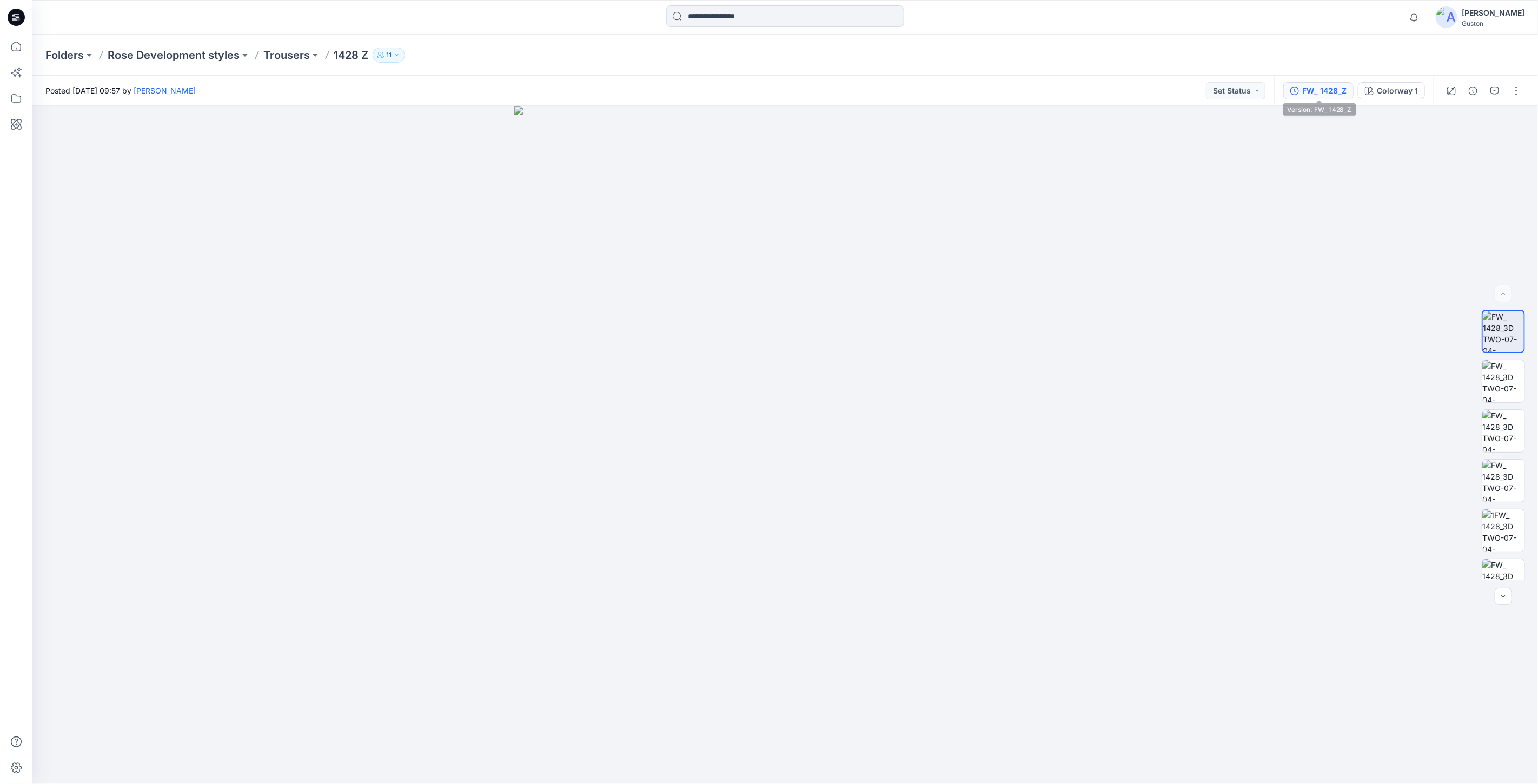
click at [1324, 88] on div "FW_ 1428_Z" at bounding box center [1324, 90] width 45 height 12
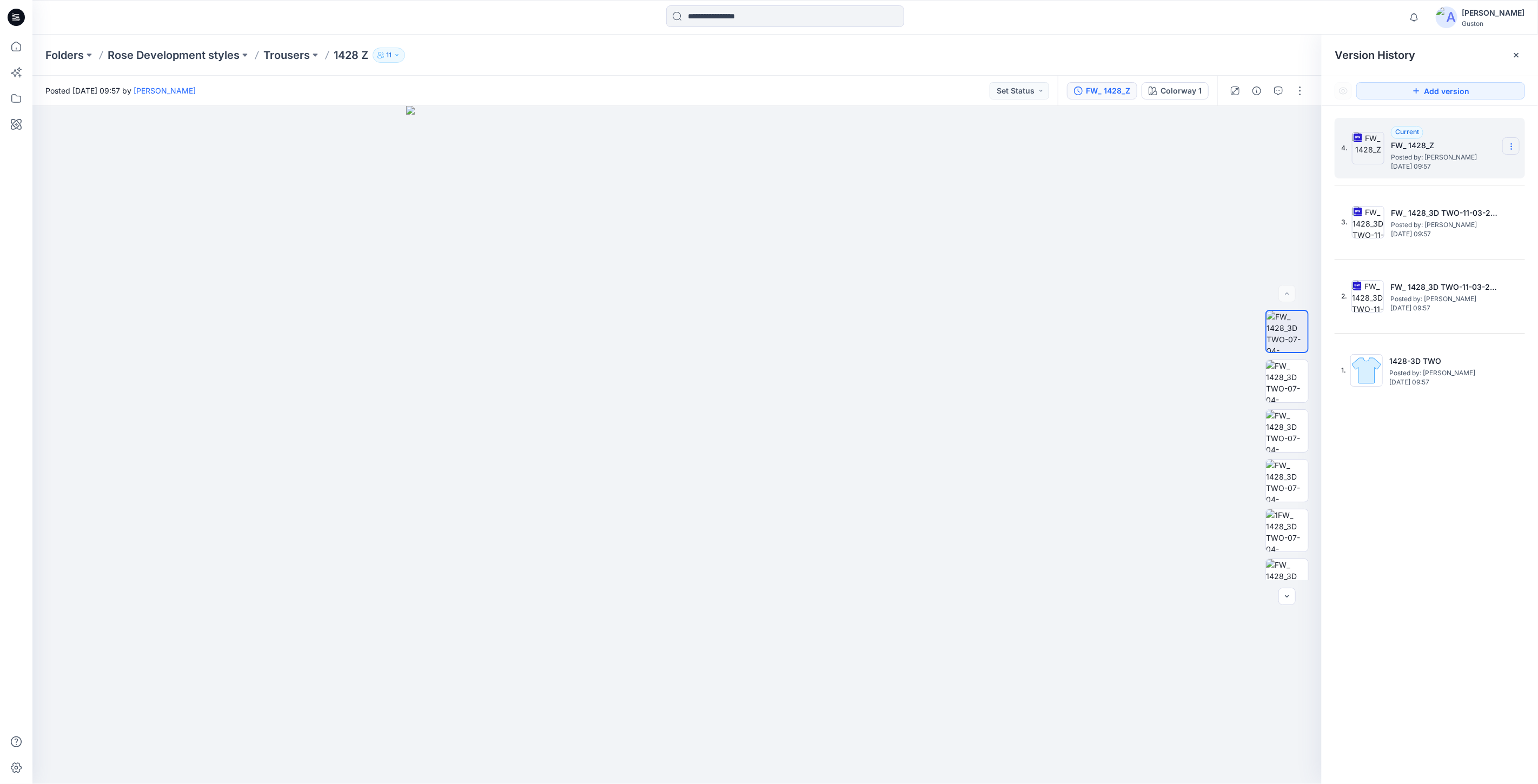
click at [1510, 150] on icon at bounding box center [1512, 147] width 9 height 9
click at [1472, 171] on span "Download Source BW File" at bounding box center [1457, 168] width 91 height 13
